Goal: Book appointment/travel/reservation

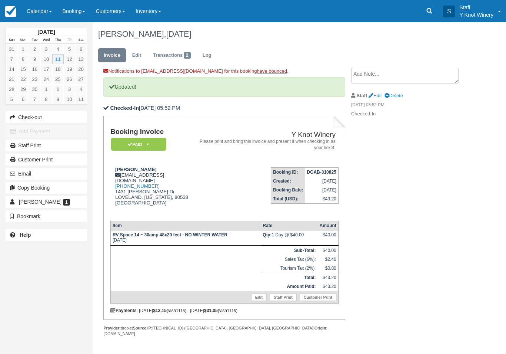
click at [35, 13] on link "Calendar" at bounding box center [39, 11] width 36 height 22
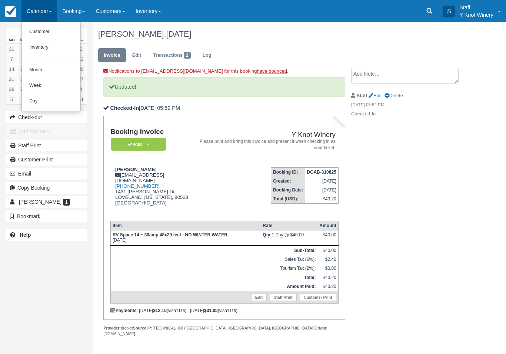
click at [36, 31] on link "Customer" at bounding box center [51, 32] width 59 height 16
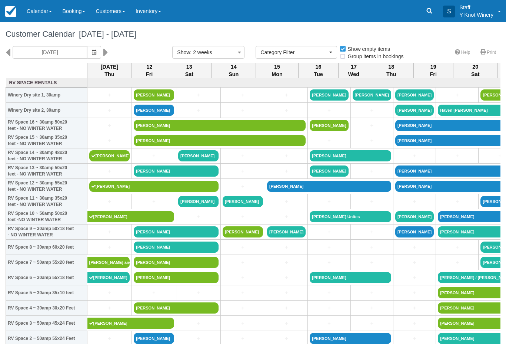
select select
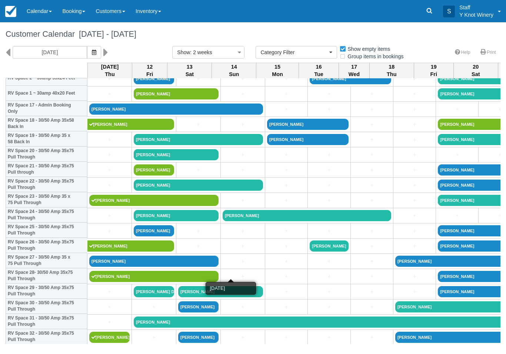
scroll to position [261, 0]
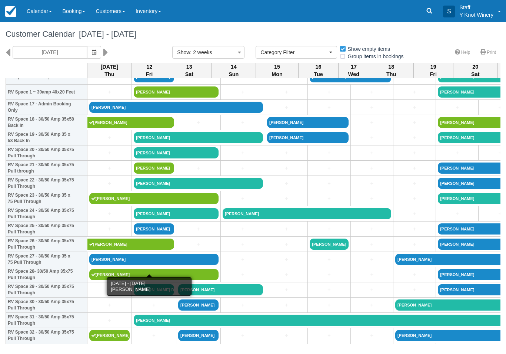
click at [109, 265] on link "Jason Yeates" at bounding box center [153, 258] width 129 height 11
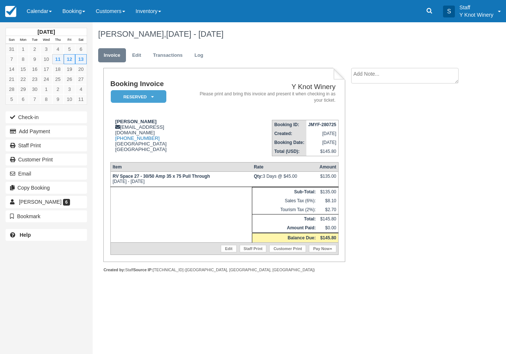
click at [23, 123] on button "Check-in" at bounding box center [47, 117] width 82 height 12
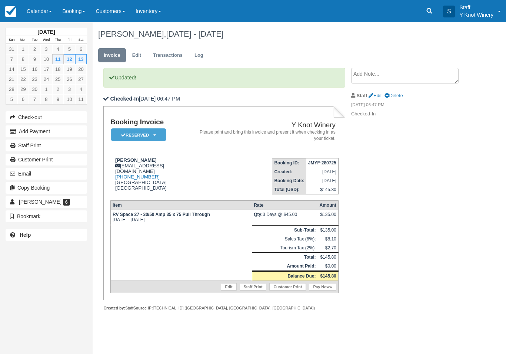
click at [326, 290] on link "Pay Now" at bounding box center [322, 286] width 27 height 7
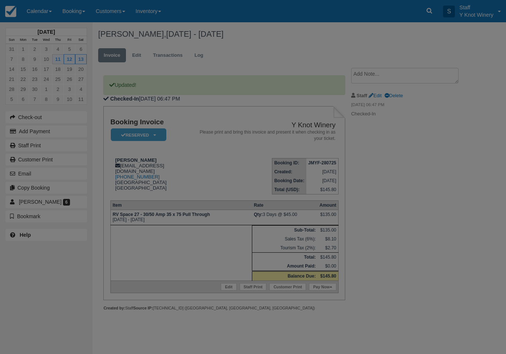
type input "09/11/25"
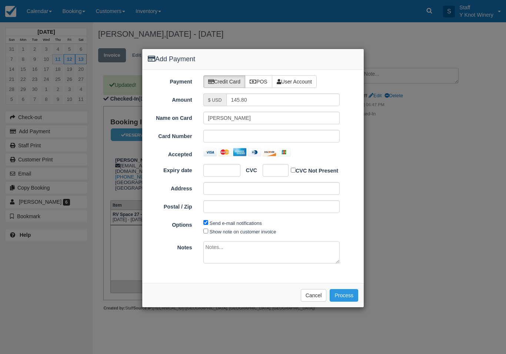
click at [256, 83] on icon at bounding box center [253, 81] width 7 height 5
radio input "true"
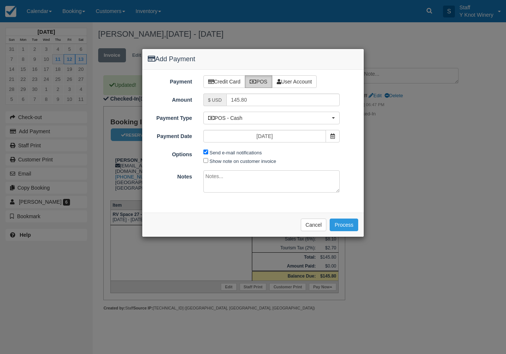
click at [351, 223] on button "Process" at bounding box center [344, 224] width 29 height 13
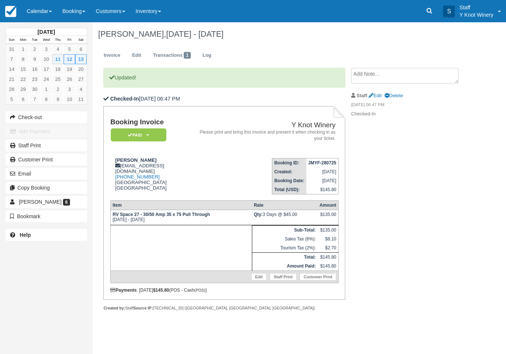
click at [24, 158] on link "Customer Print" at bounding box center [47, 159] width 82 height 12
click at [46, 16] on link "Calendar" at bounding box center [39, 11] width 36 height 22
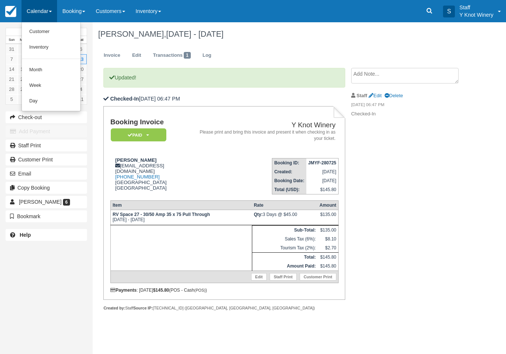
click at [50, 26] on link "Customer" at bounding box center [51, 32] width 59 height 16
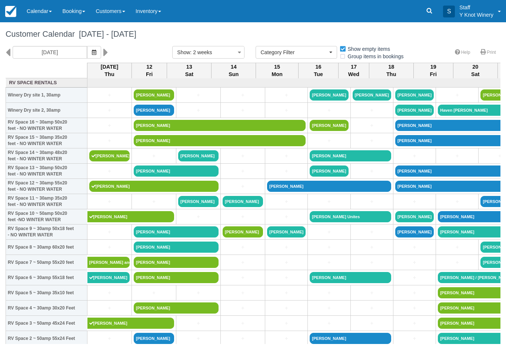
select select
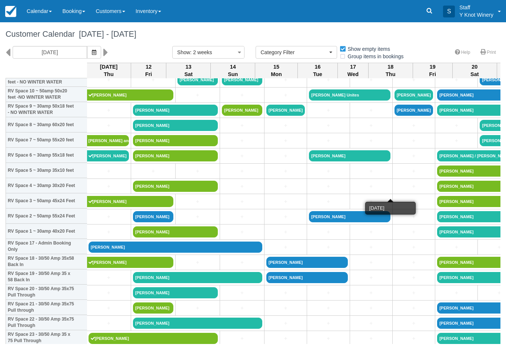
scroll to position [122, 1]
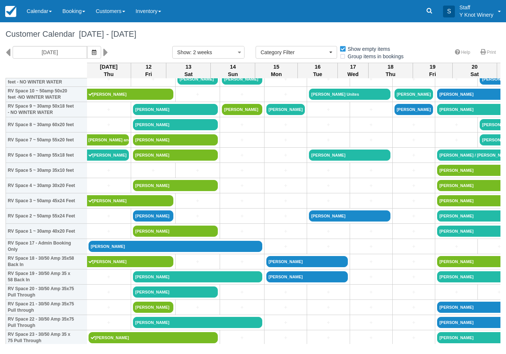
click at [274, 129] on link "+" at bounding box center [285, 125] width 39 height 8
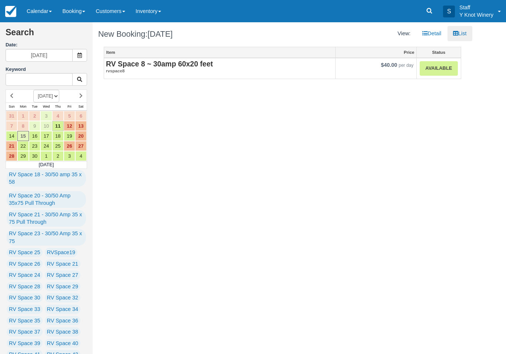
click at [186, 67] on strong "RV Space 8 ~ 30amp 60x20 feet" at bounding box center [159, 64] width 107 height 8
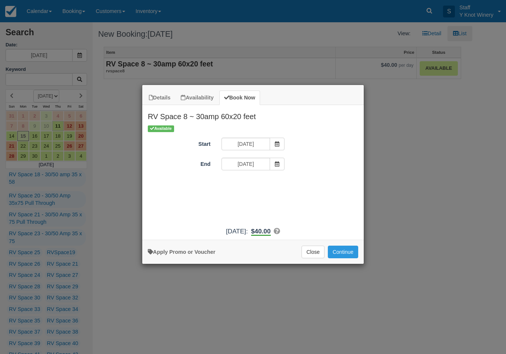
click at [279, 160] on span "Item Modal" at bounding box center [277, 163] width 15 height 13
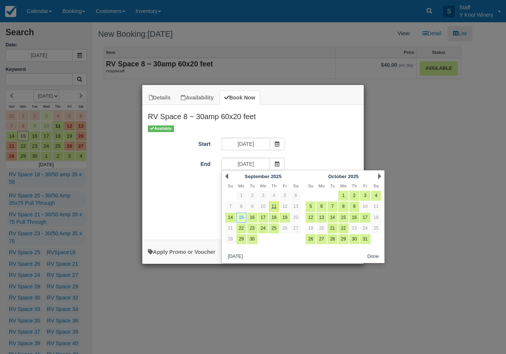
click at [268, 217] on link "17" at bounding box center [263, 217] width 10 height 10
type input "09/17/25"
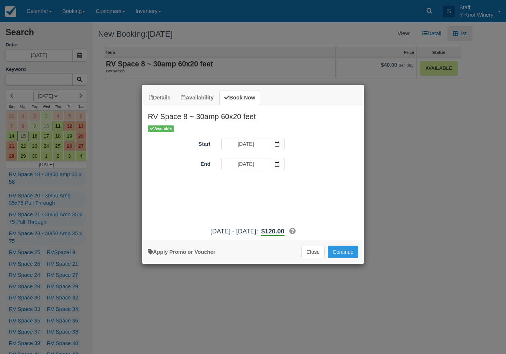
click at [342, 258] on button "Continue" at bounding box center [343, 251] width 30 height 13
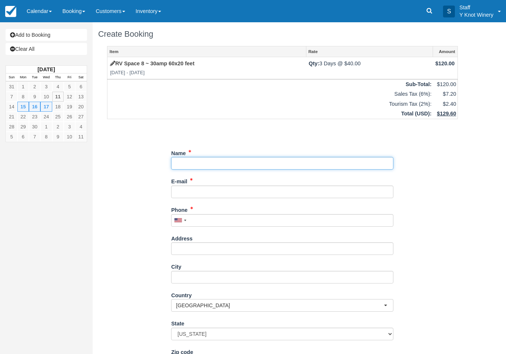
click at [206, 160] on input "Name" at bounding box center [282, 163] width 222 height 13
type input "D"
type input "A"
type input "Durene Kerr"
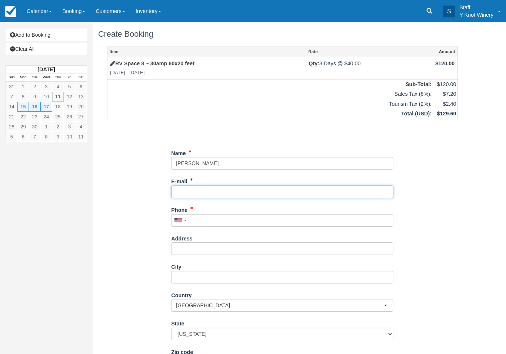
click at [248, 192] on input "E-mail" at bounding box center [282, 191] width 222 height 13
type input "[EMAIL_ADDRESS][DOMAIN_NAME]"
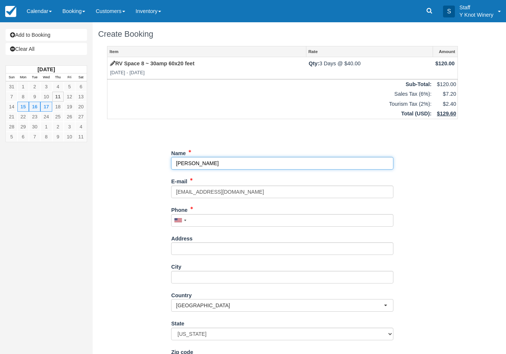
click at [178, 164] on input "Name" at bounding box center [282, 163] width 222 height 13
type input "[PERSON_NAME]"
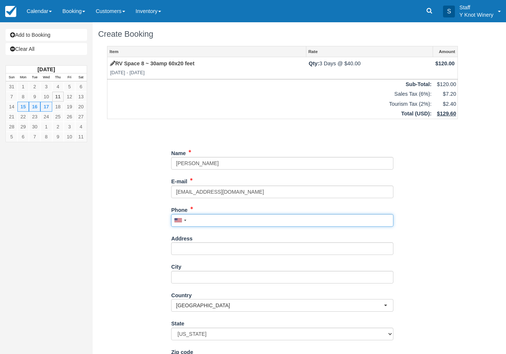
click at [252, 219] on input "Phone" at bounding box center [282, 220] width 222 height 13
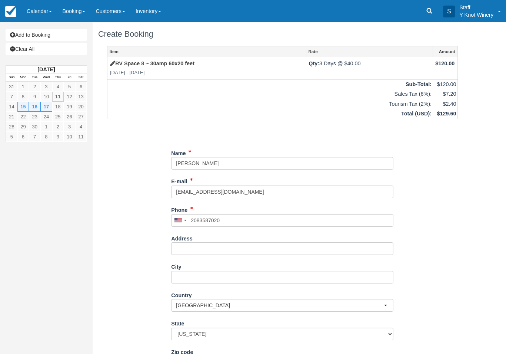
type input "+12083587020"
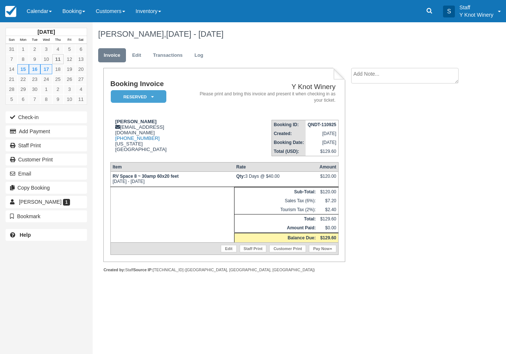
click at [56, 176] on button "Email" at bounding box center [47, 173] width 82 height 12
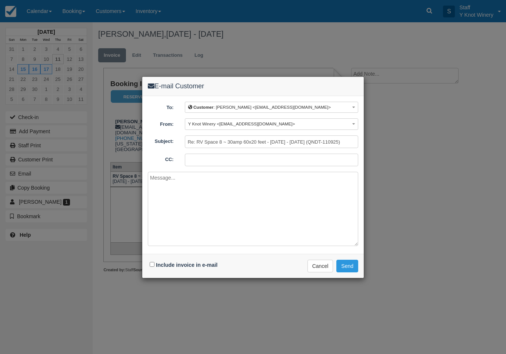
click at [151, 266] on input "Include invoice in e-mail" at bounding box center [152, 264] width 5 height 5
checkbox input "true"
click at [351, 267] on button "Send" at bounding box center [347, 265] width 22 height 13
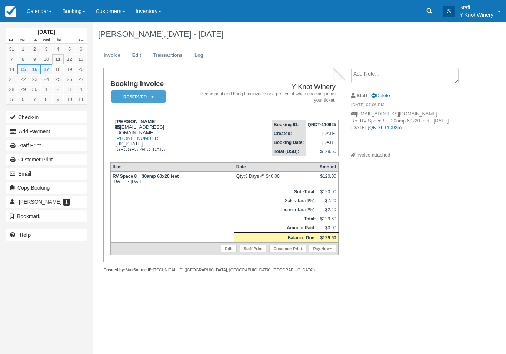
click at [38, 9] on link "Calendar" at bounding box center [39, 11] width 36 height 22
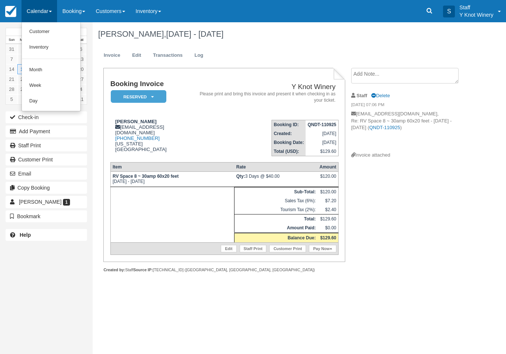
click at [63, 30] on link "Customer" at bounding box center [51, 32] width 59 height 16
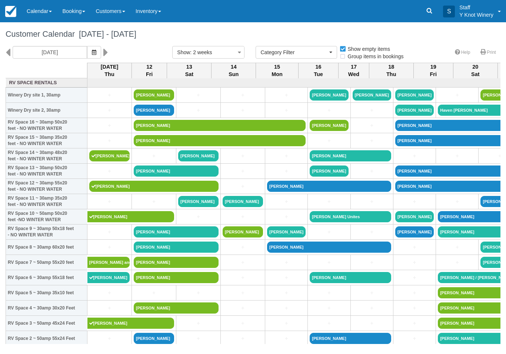
select select
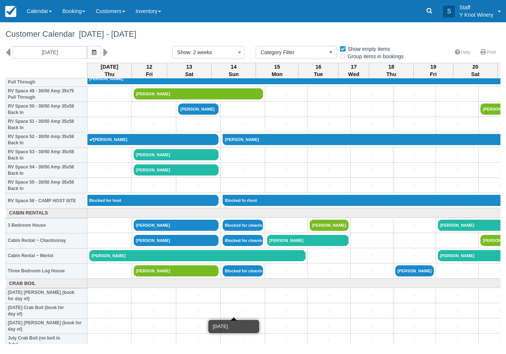
scroll to position [761, 0]
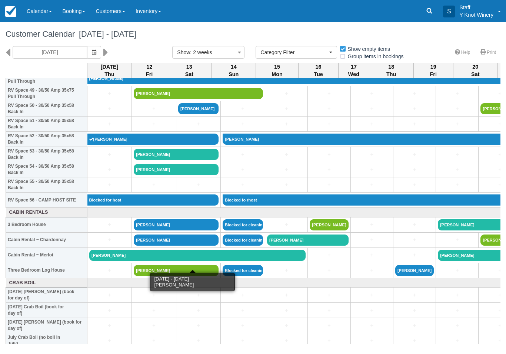
click at [103, 260] on link "[PERSON_NAME]" at bounding box center [197, 254] width 216 height 11
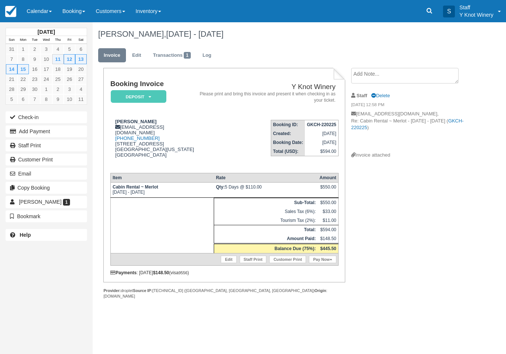
click at [325, 263] on link "Pay Now" at bounding box center [322, 258] width 27 height 7
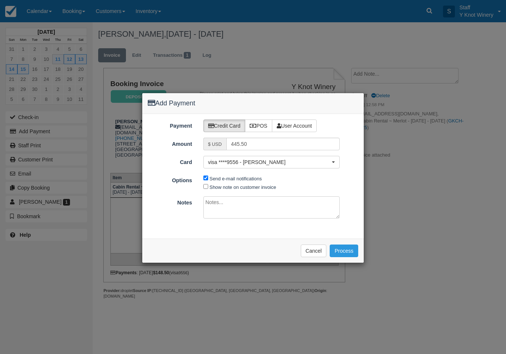
click at [348, 244] on button "Process" at bounding box center [344, 250] width 29 height 13
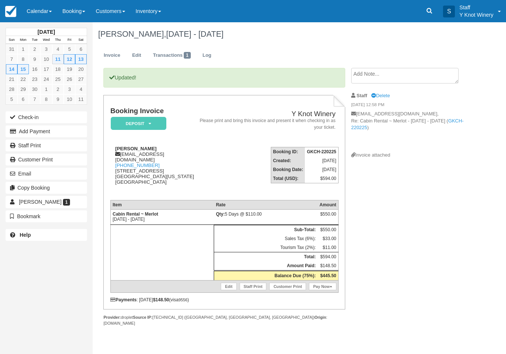
click at [24, 119] on button "Check-in" at bounding box center [47, 117] width 82 height 12
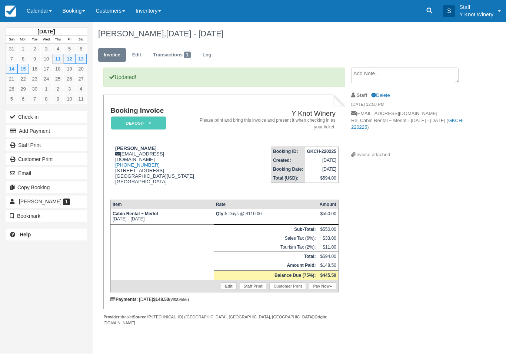
click at [29, 117] on button "Check-in" at bounding box center [47, 117] width 82 height 12
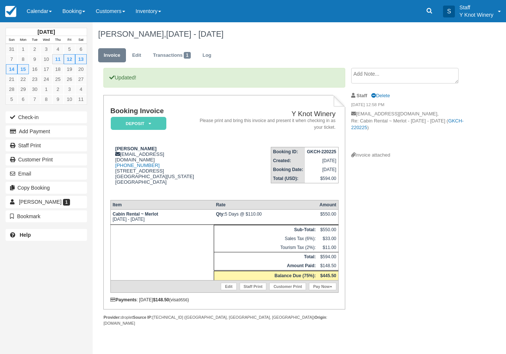
click at [42, 9] on link "Calendar" at bounding box center [39, 11] width 36 height 22
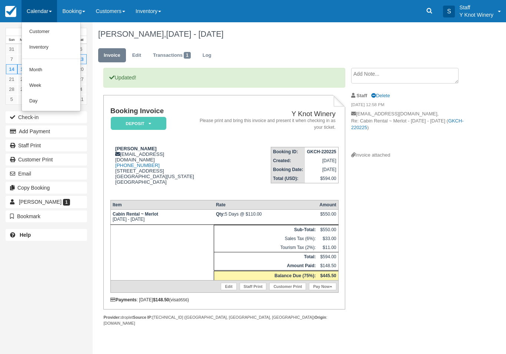
click at [42, 33] on link "Customer" at bounding box center [51, 32] width 59 height 16
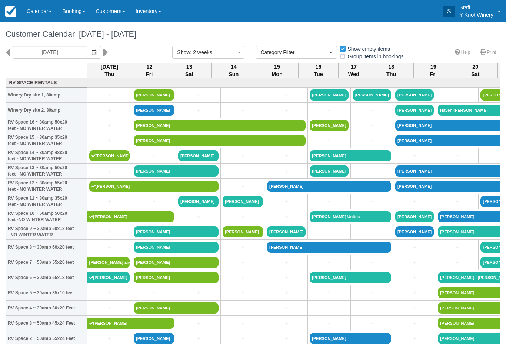
select select
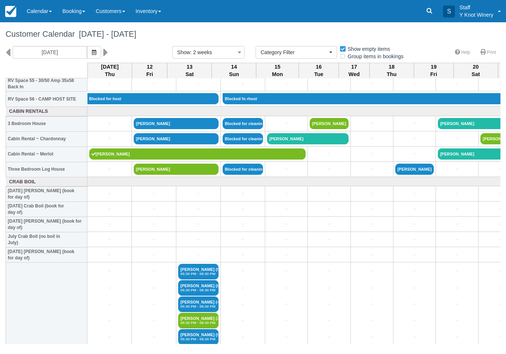
scroll to position [863, 0]
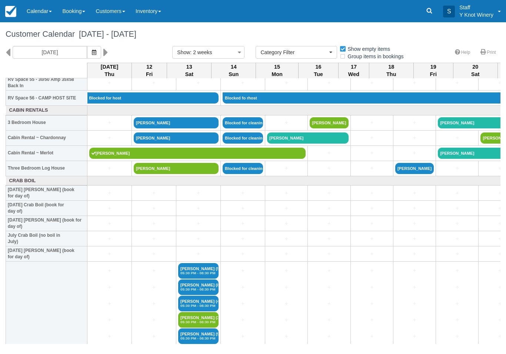
click at [100, 159] on link "[PERSON_NAME]" at bounding box center [197, 152] width 216 height 11
